Goal: Task Accomplishment & Management: Manage account settings

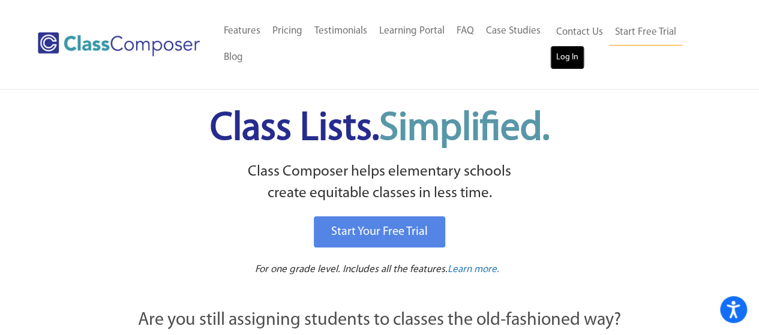
click at [565, 51] on link "Log In" at bounding box center [567, 58] width 34 height 24
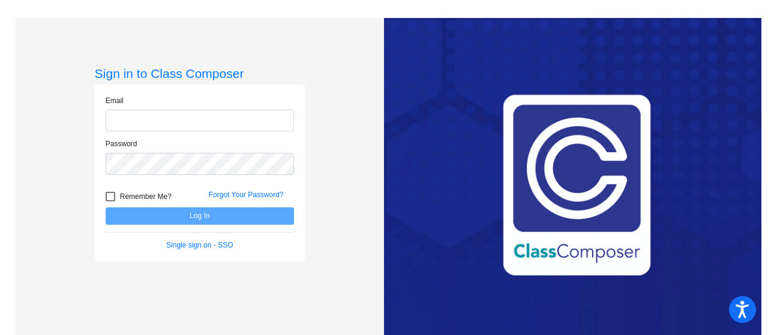
type input "[EMAIL_ADDRESS][DOMAIN_NAME]"
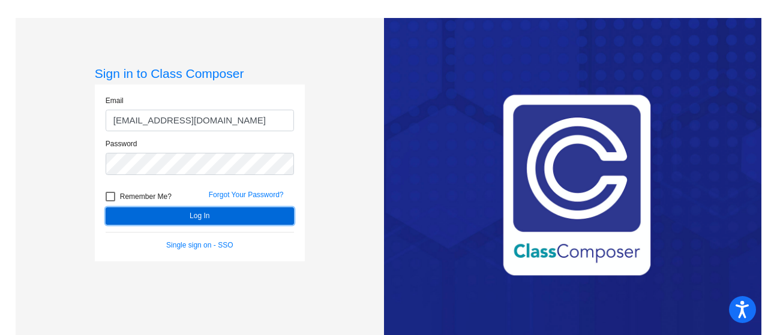
click at [215, 215] on button "Log In" at bounding box center [200, 216] width 188 height 17
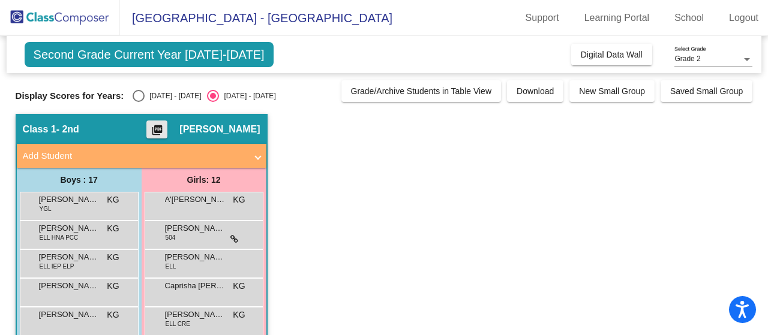
click at [158, 134] on mat-icon "picture_as_pdf" at bounding box center [157, 132] width 14 height 17
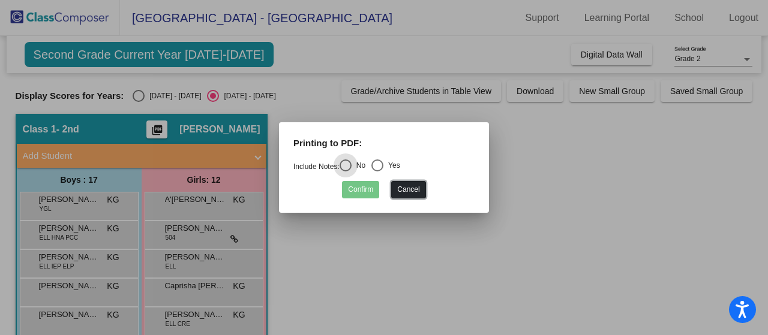
click at [408, 192] on button "Cancel" at bounding box center [408, 189] width 34 height 17
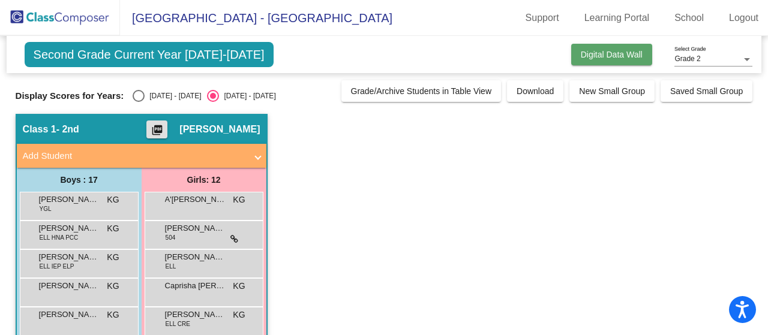
click at [627, 57] on span "Digital Data Wall" at bounding box center [612, 55] width 62 height 10
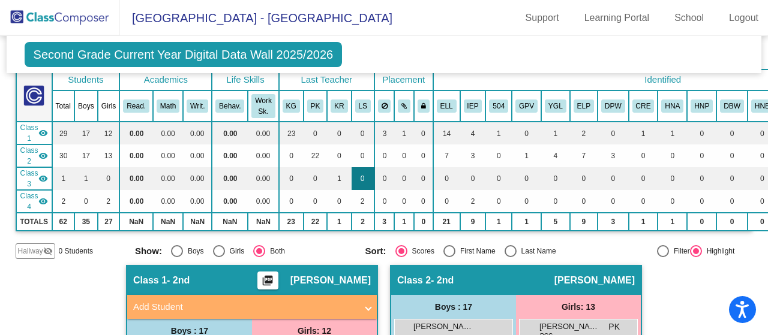
scroll to position [75, 120]
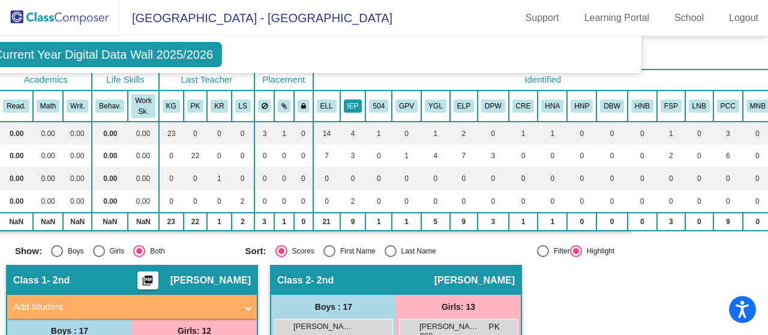
click at [352, 100] on button "IEP" at bounding box center [353, 106] width 19 height 13
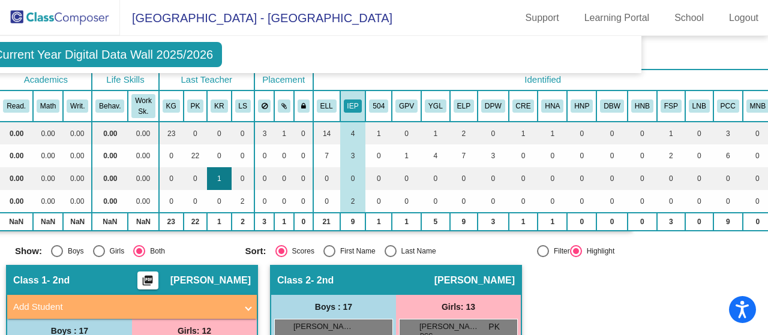
scroll to position [75, 0]
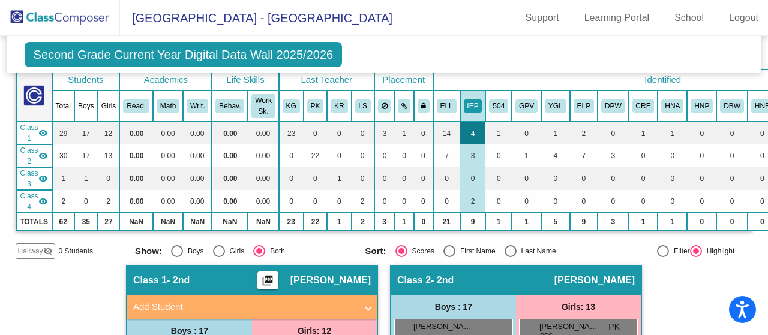
click at [470, 131] on td "4" at bounding box center [473, 133] width 26 height 23
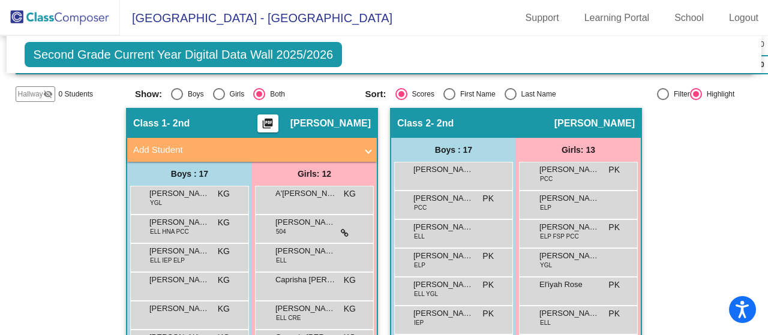
scroll to position [233, 0]
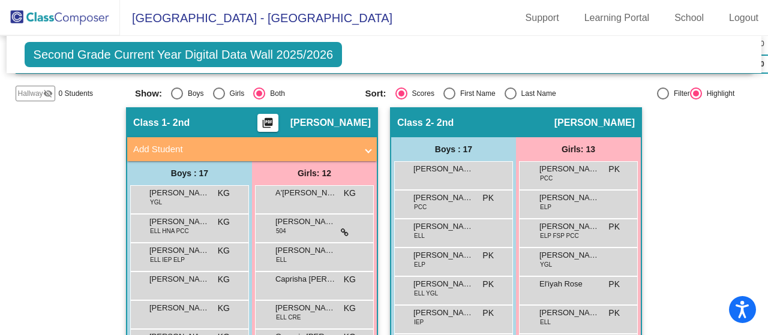
click at [202, 154] on mat-expansion-panel-header "Add Student" at bounding box center [252, 149] width 250 height 24
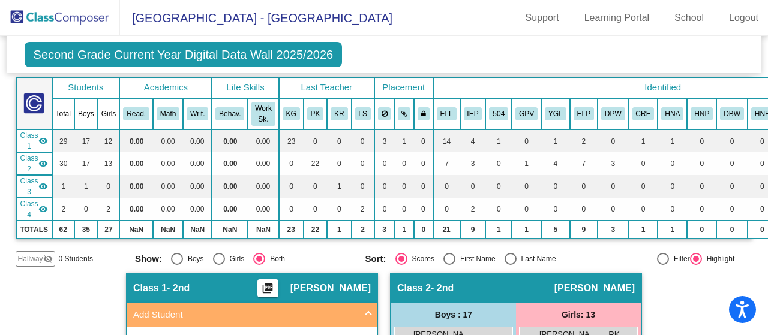
scroll to position [0, 0]
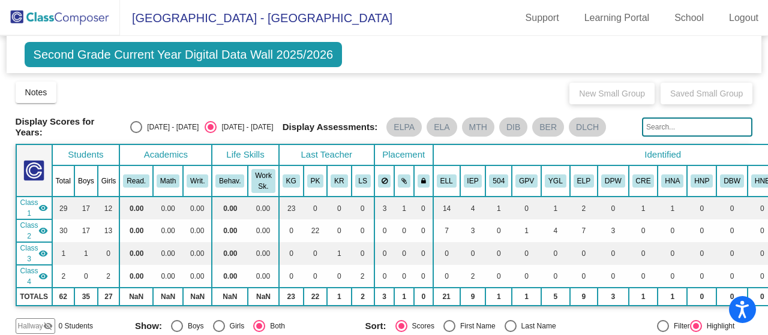
click at [205, 17] on span "Rio Vista Elementary School - Katey" at bounding box center [256, 17] width 272 height 19
click at [23, 10] on img at bounding box center [60, 17] width 120 height 35
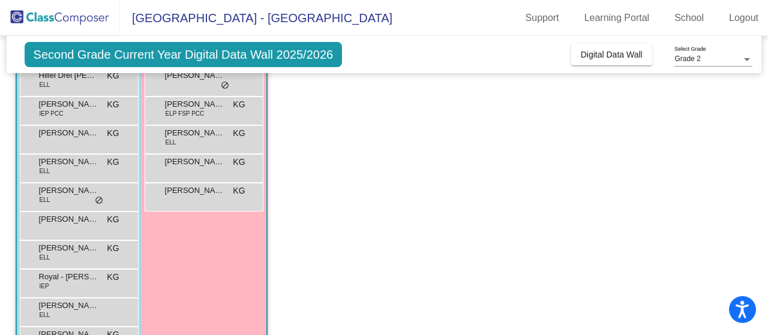
scroll to position [485, 0]
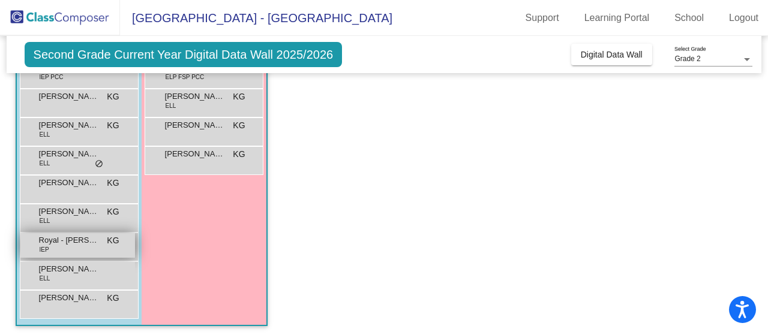
click at [67, 244] on div "Royal - Ray Twine IEP KG lock do_not_disturb_alt" at bounding box center [77, 245] width 115 height 25
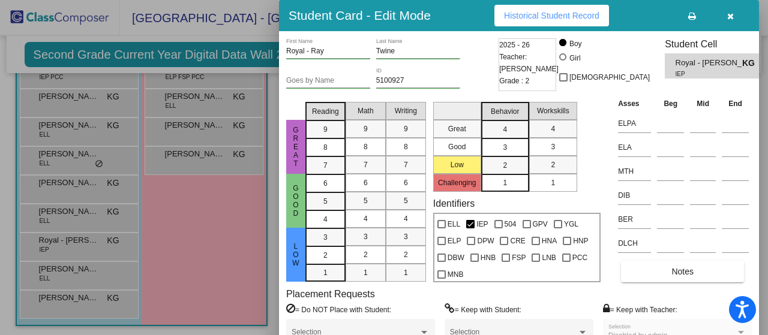
click at [735, 18] on button "button" at bounding box center [730, 16] width 38 height 22
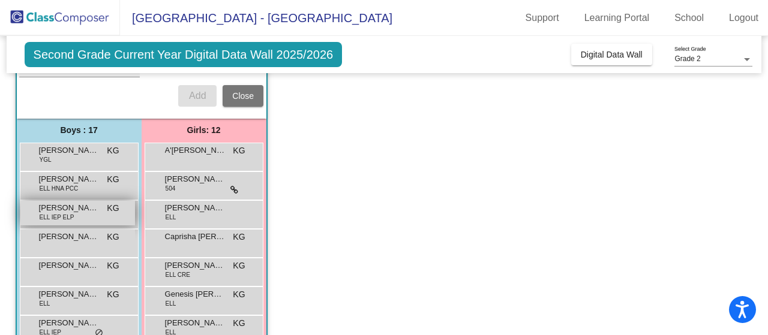
scroll to position [170, 0]
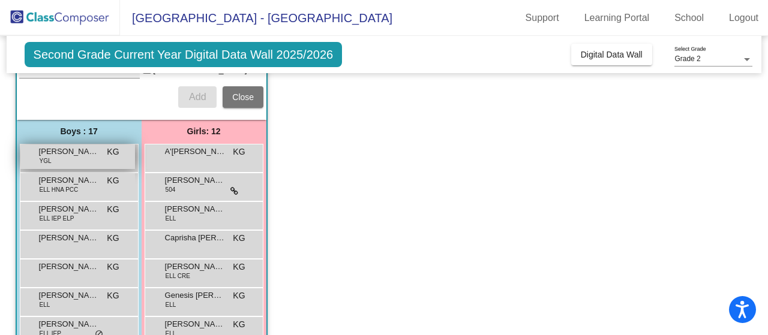
click at [70, 154] on div "Ahmir Sorour YGL KG lock do_not_disturb_alt" at bounding box center [77, 157] width 115 height 25
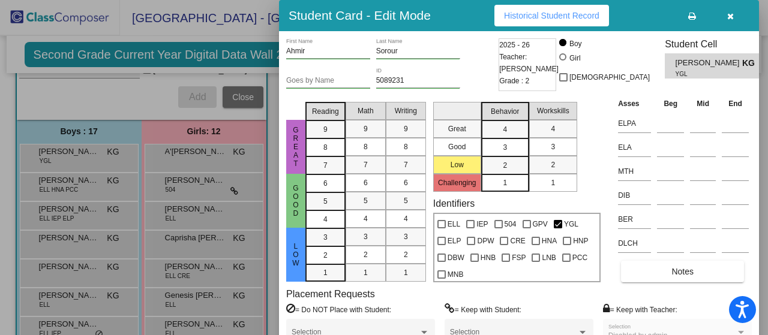
click at [514, 296] on div "Placement Requests = Do NOT Place with Student: Selection = Keep with Student: …" at bounding box center [519, 322] width 466 height 67
click at [95, 98] on div at bounding box center [384, 167] width 768 height 335
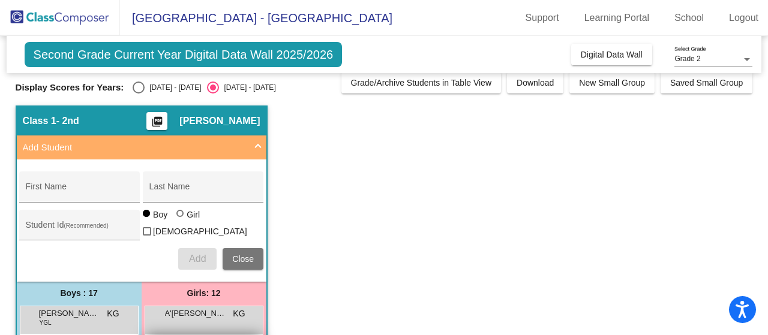
scroll to position [0, 0]
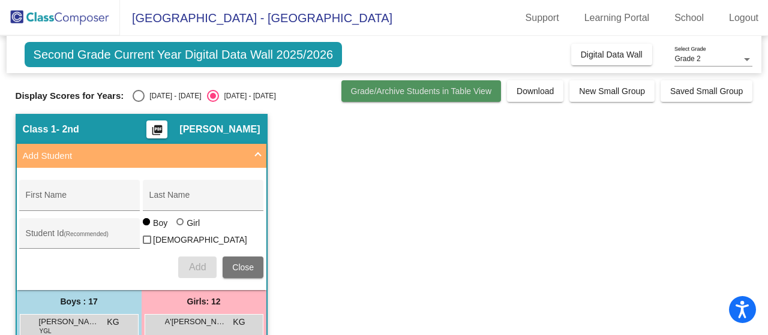
click at [377, 85] on button "Grade/Archive Students in Table View" at bounding box center [421, 91] width 160 height 22
